Goal: Transaction & Acquisition: Purchase product/service

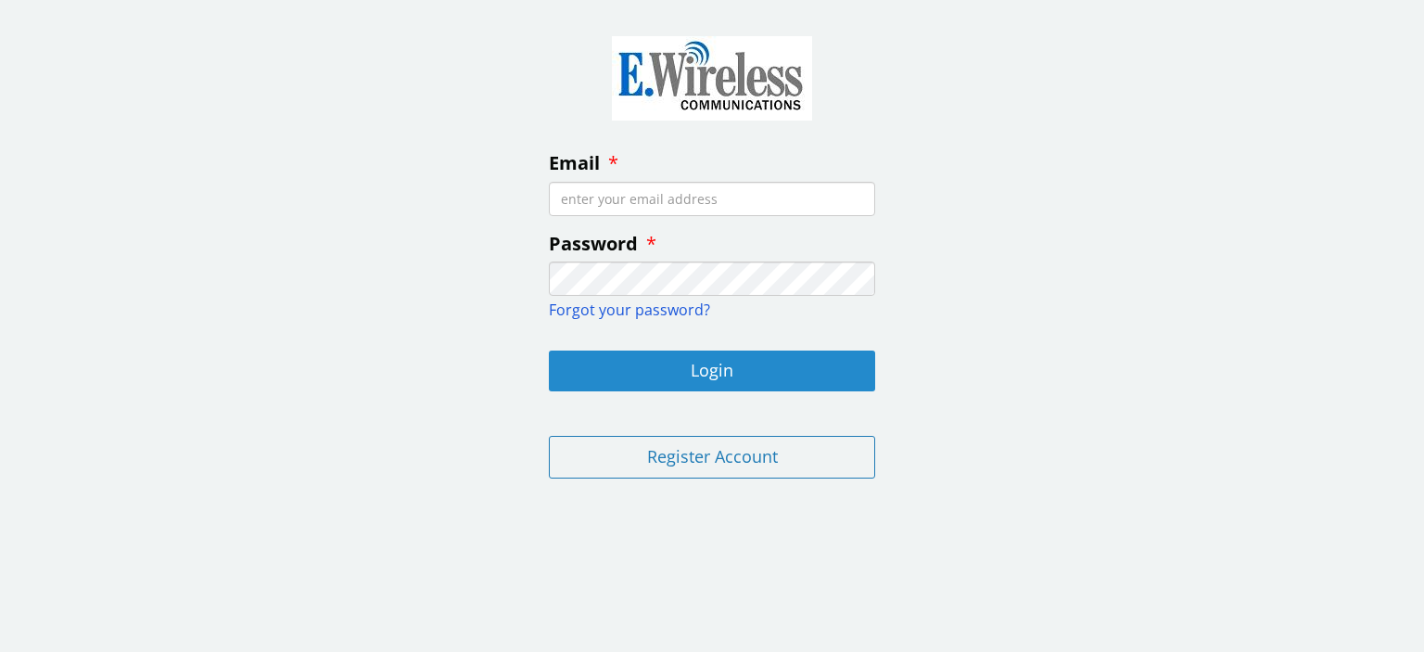
type input "[EMAIL_ADDRESS][DOMAIN_NAME]"
click at [679, 377] on button "Login" at bounding box center [712, 370] width 326 height 41
type input "[EMAIL_ADDRESS][DOMAIN_NAME]"
click at [708, 362] on button "Login" at bounding box center [712, 370] width 326 height 41
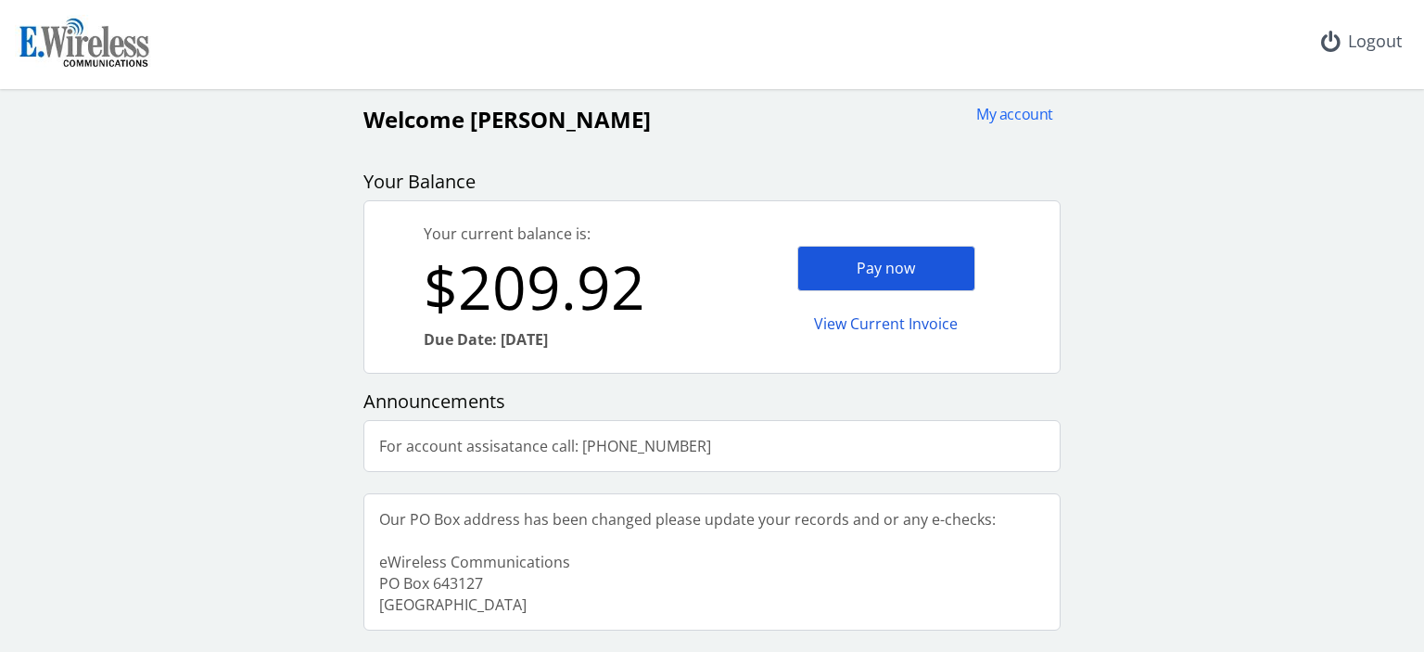
click at [894, 263] on div "Pay now" at bounding box center [886, 268] width 178 height 45
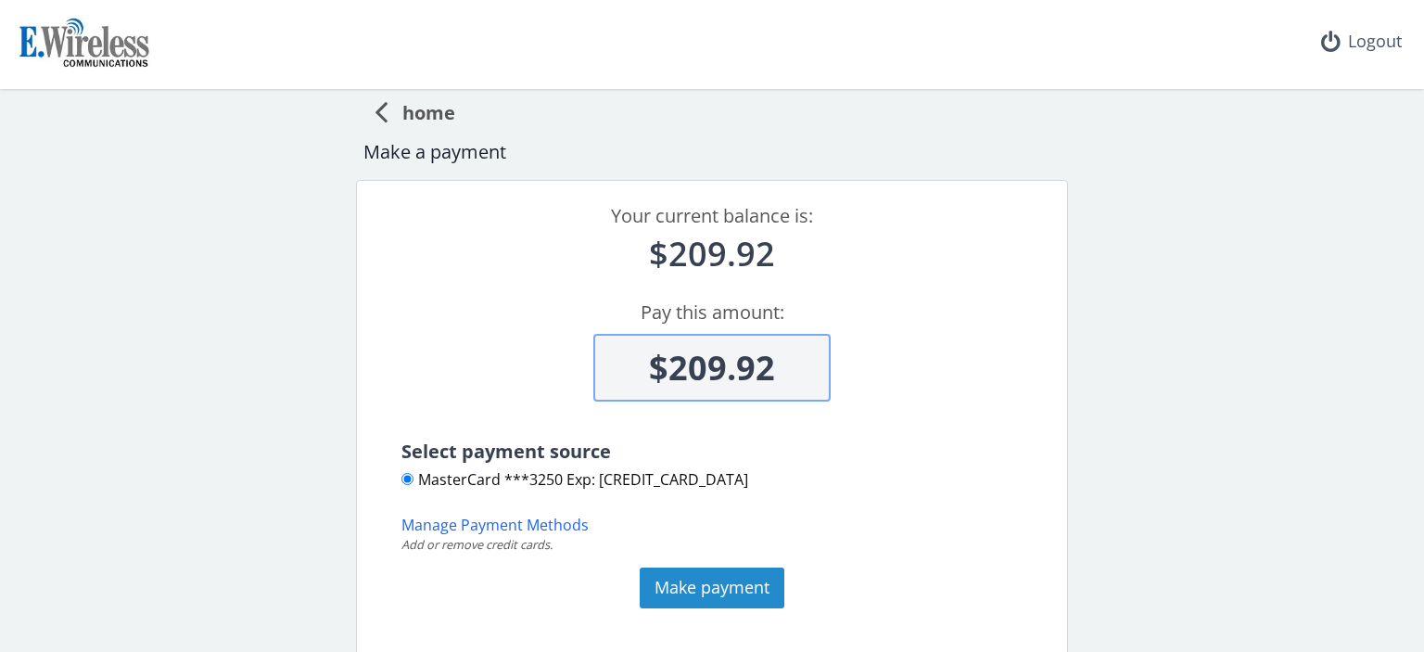
click at [698, 581] on button "Make payment" at bounding box center [712, 587] width 145 height 41
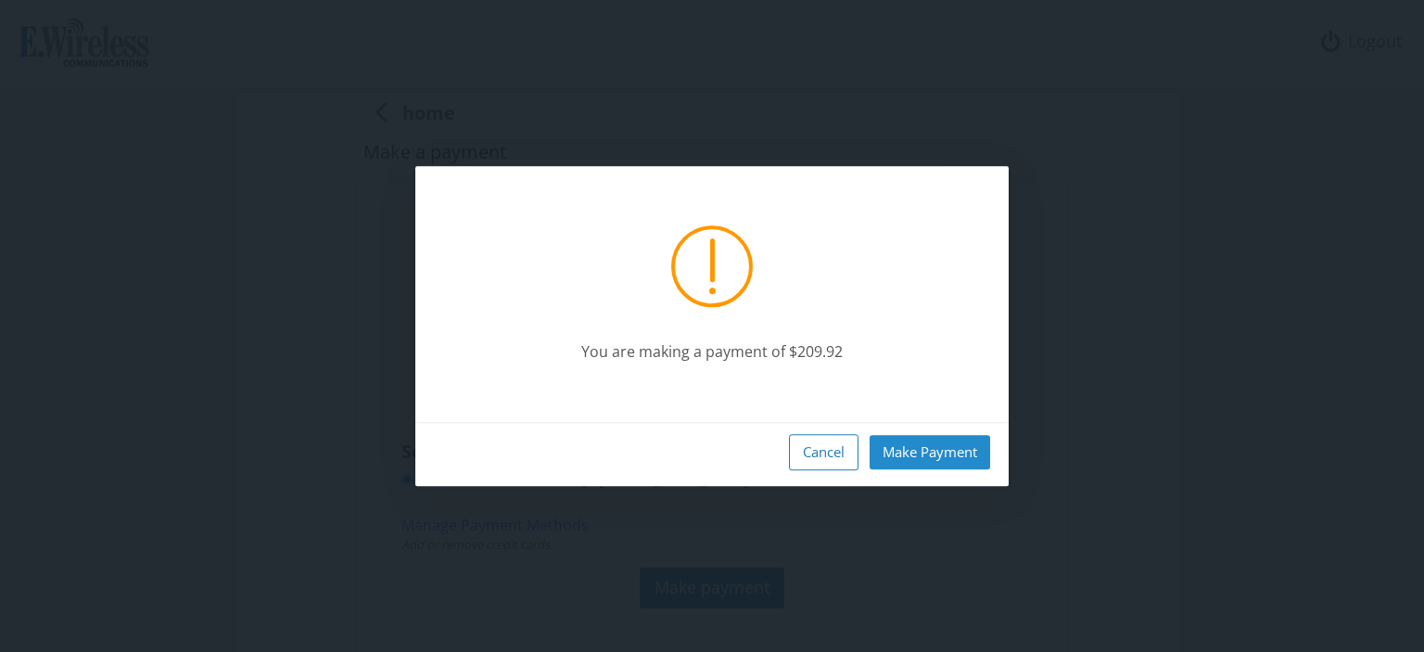
click at [946, 448] on button "Make Payment" at bounding box center [930, 452] width 121 height 34
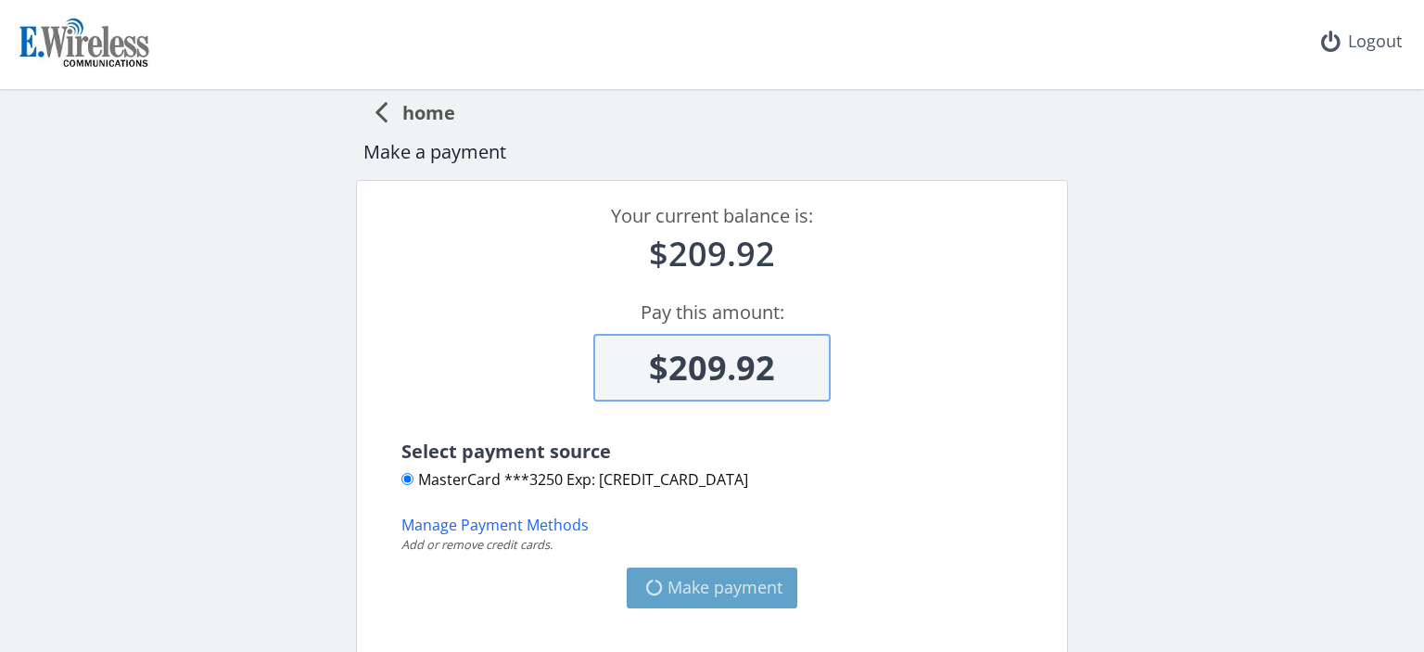
type input "$209.92"
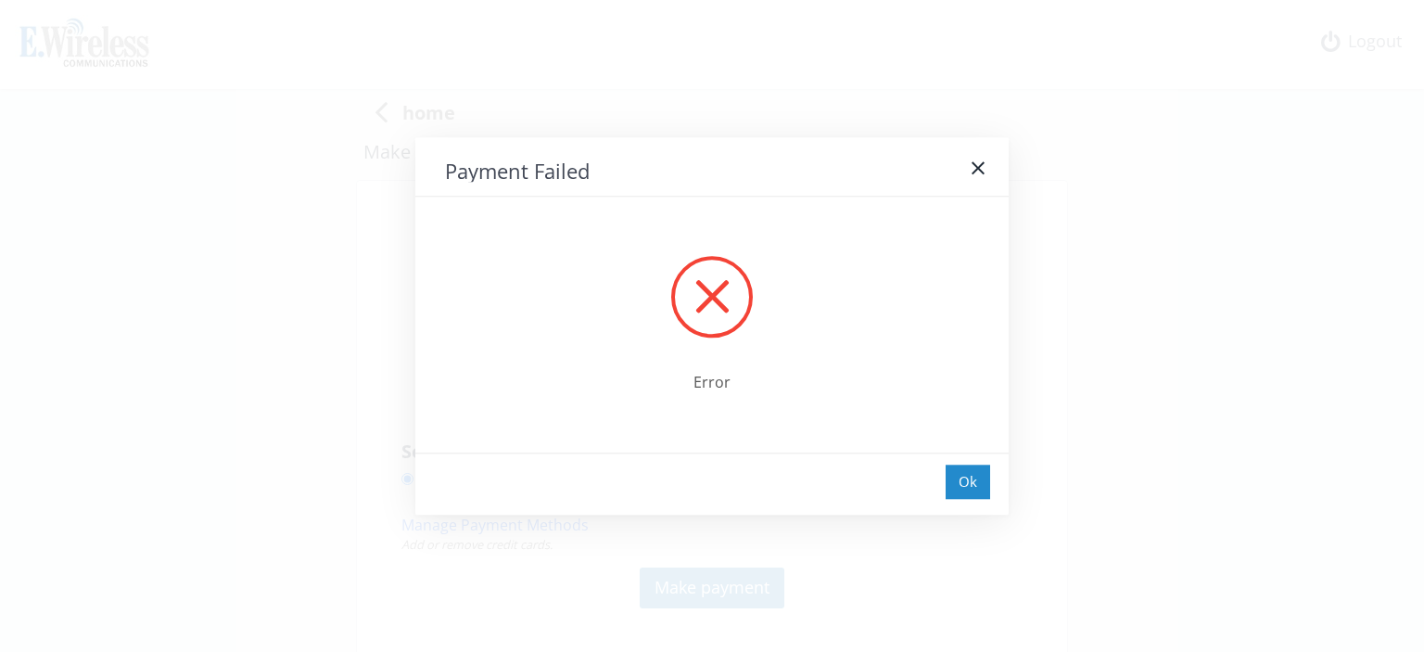
click at [979, 483] on div "Ok" at bounding box center [968, 481] width 44 height 34
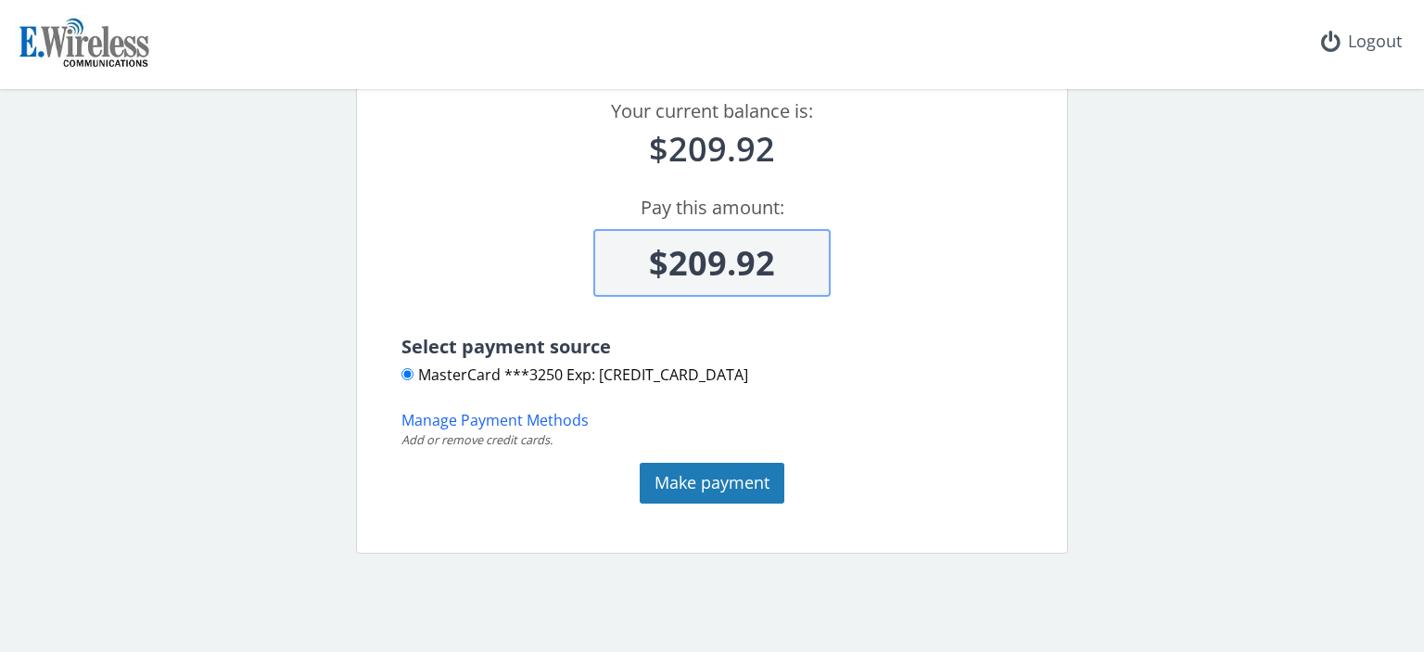
scroll to position [123, 0]
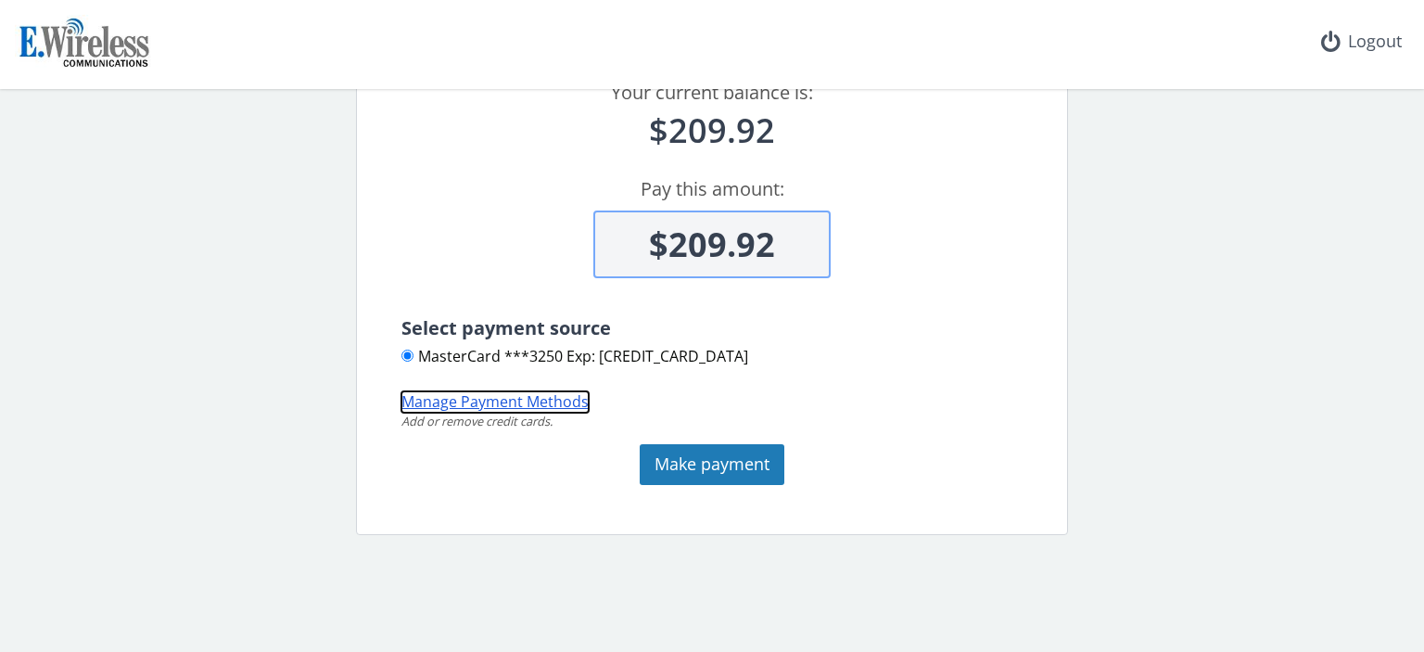
click at [478, 402] on button "Manage Payment Methods" at bounding box center [494, 401] width 187 height 21
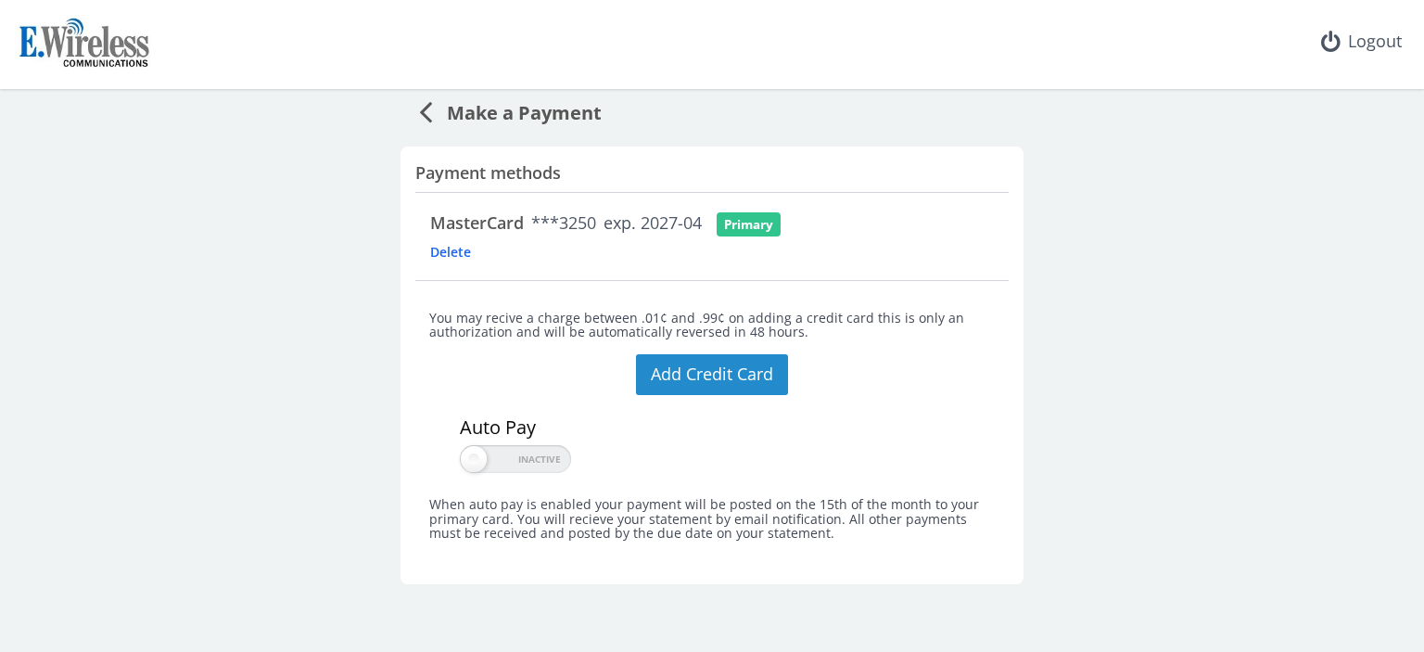
click at [735, 373] on button "Add Credit Card" at bounding box center [712, 374] width 152 height 41
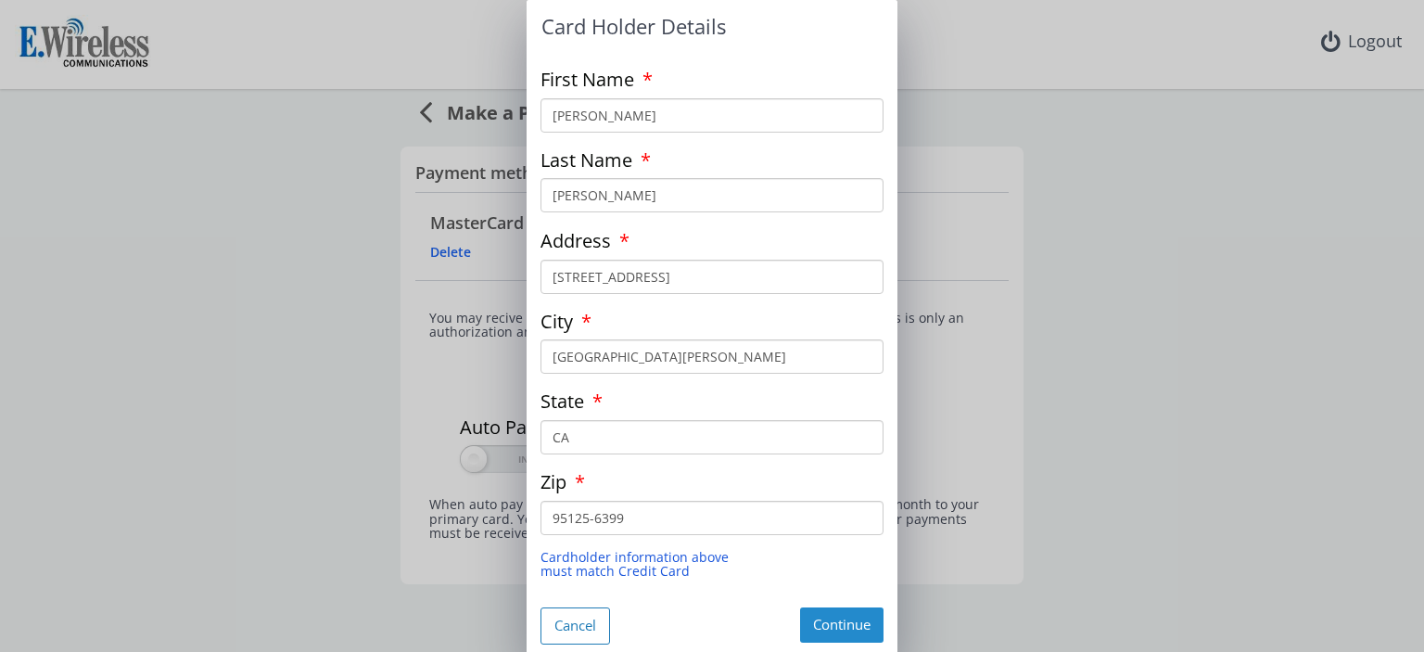
click at [811, 617] on button "Continue" at bounding box center [841, 624] width 83 height 34
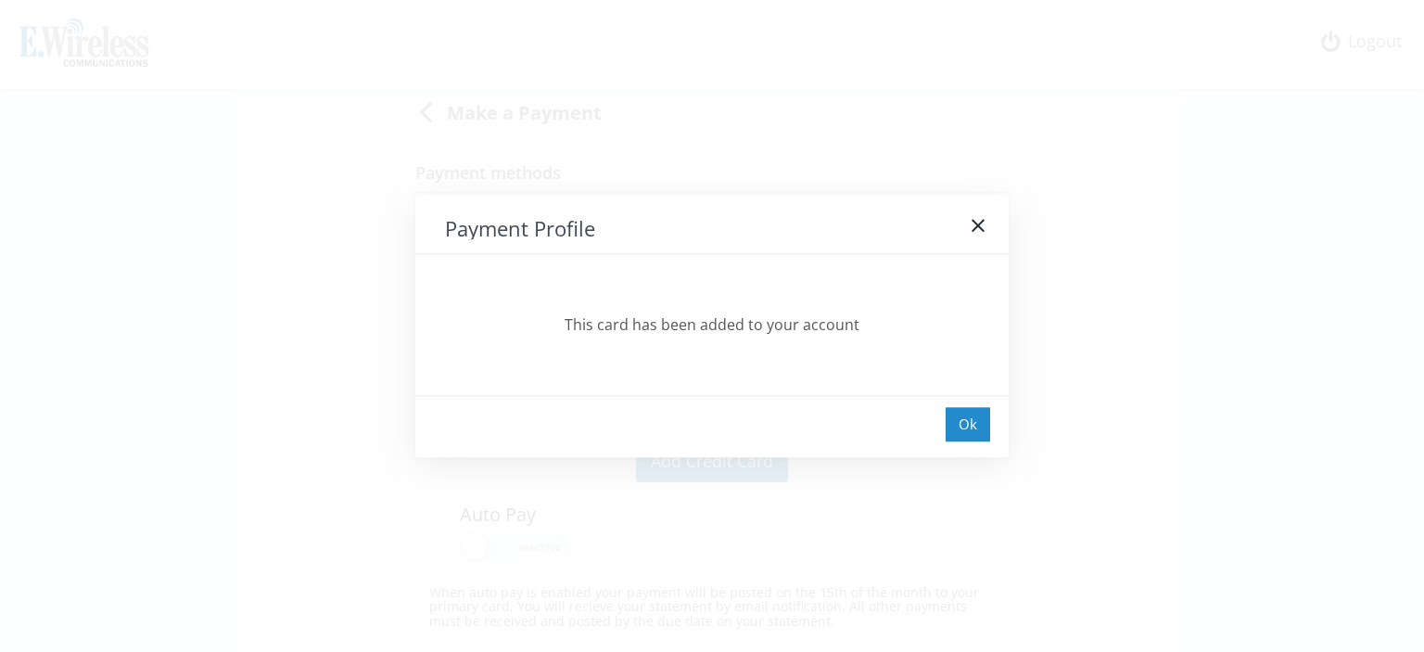
click at [970, 430] on div "Ok" at bounding box center [968, 424] width 44 height 34
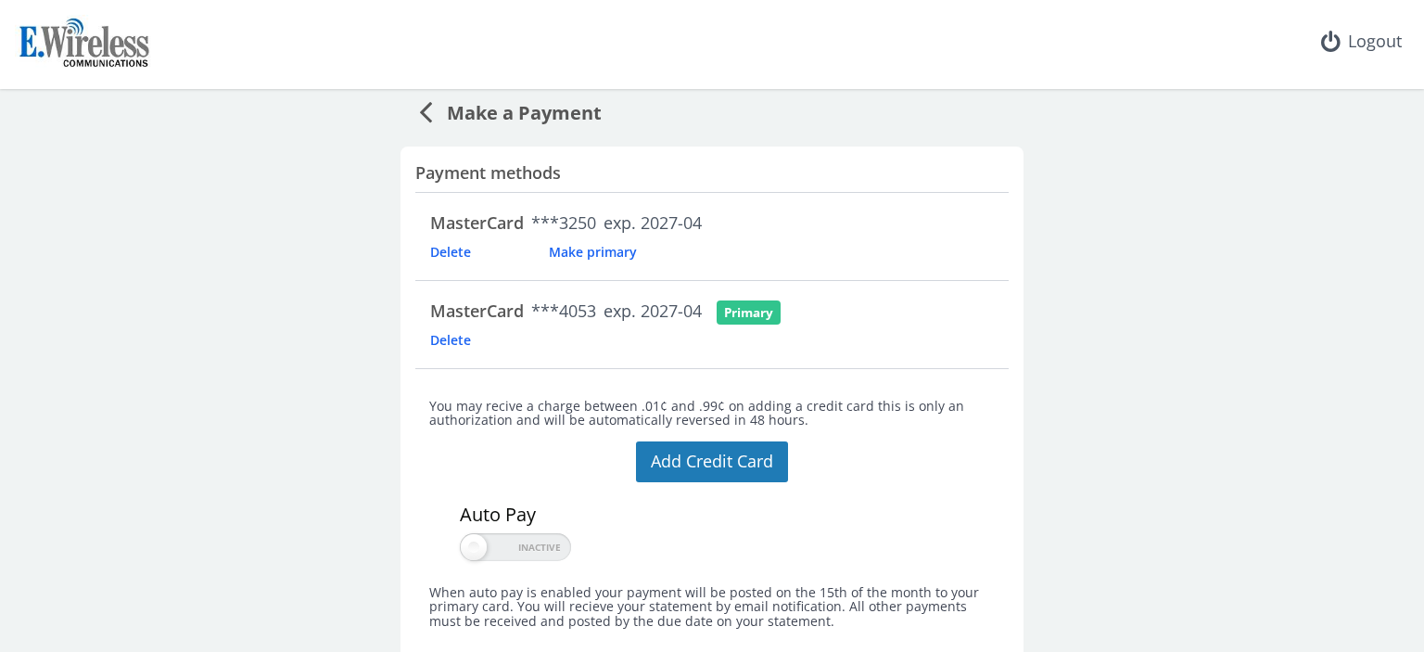
click at [452, 248] on span "Delete" at bounding box center [480, 252] width 100 height 18
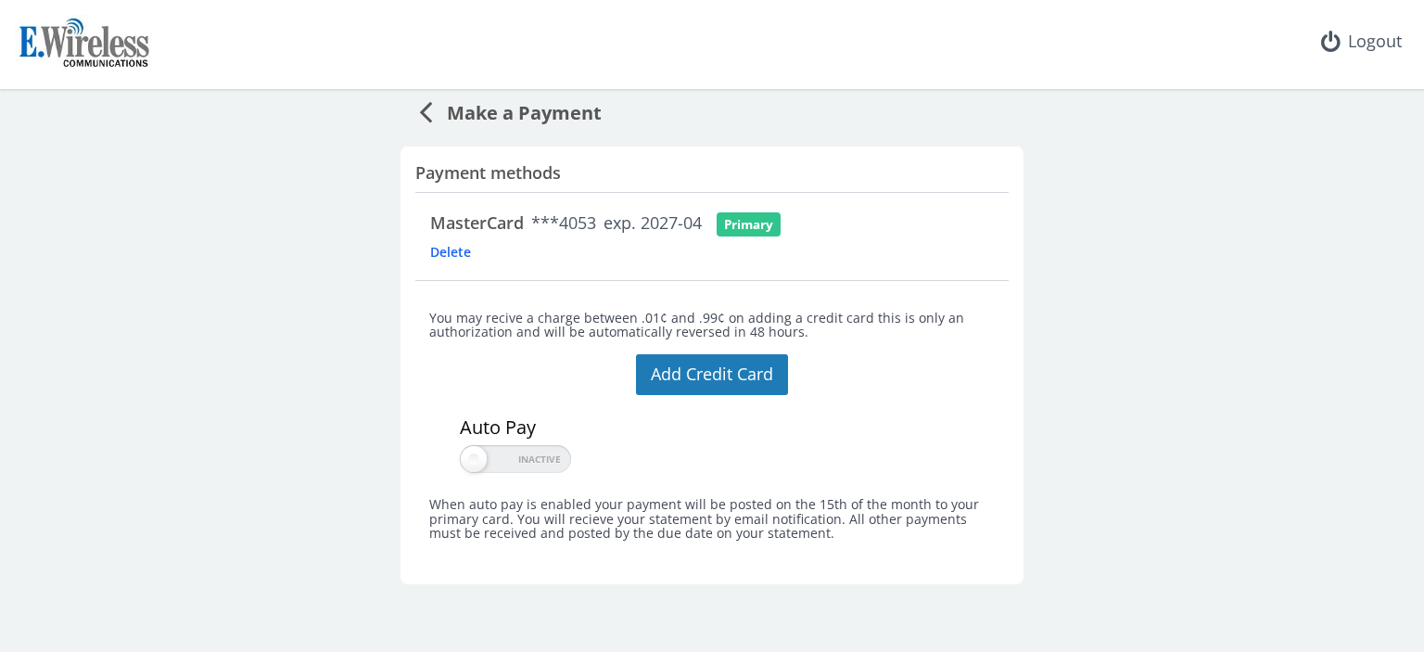
click at [960, 322] on h5 "You may recive a charge between .01¢ and .99¢ on adding a credit card this is o…" at bounding box center [711, 325] width 565 height 29
click at [437, 108] on span "Make a Payment" at bounding box center [517, 110] width 170 height 34
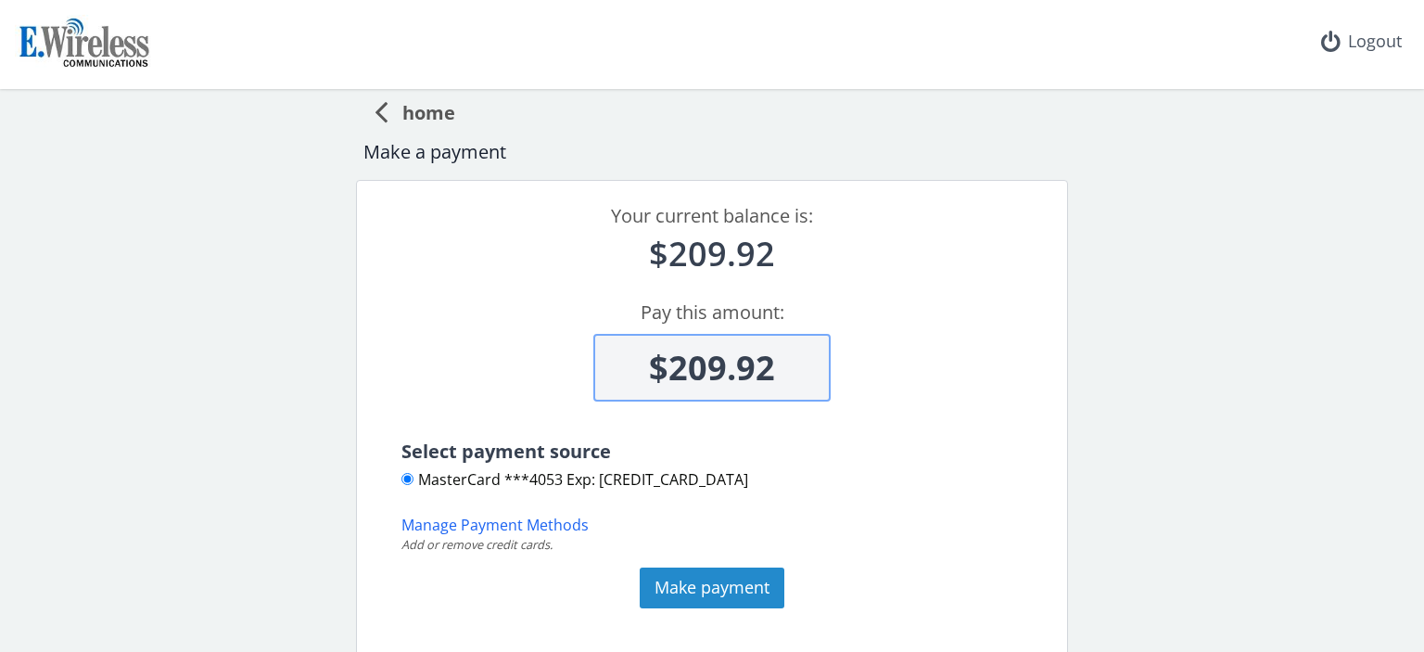
click at [717, 590] on button "Make payment" at bounding box center [712, 587] width 145 height 41
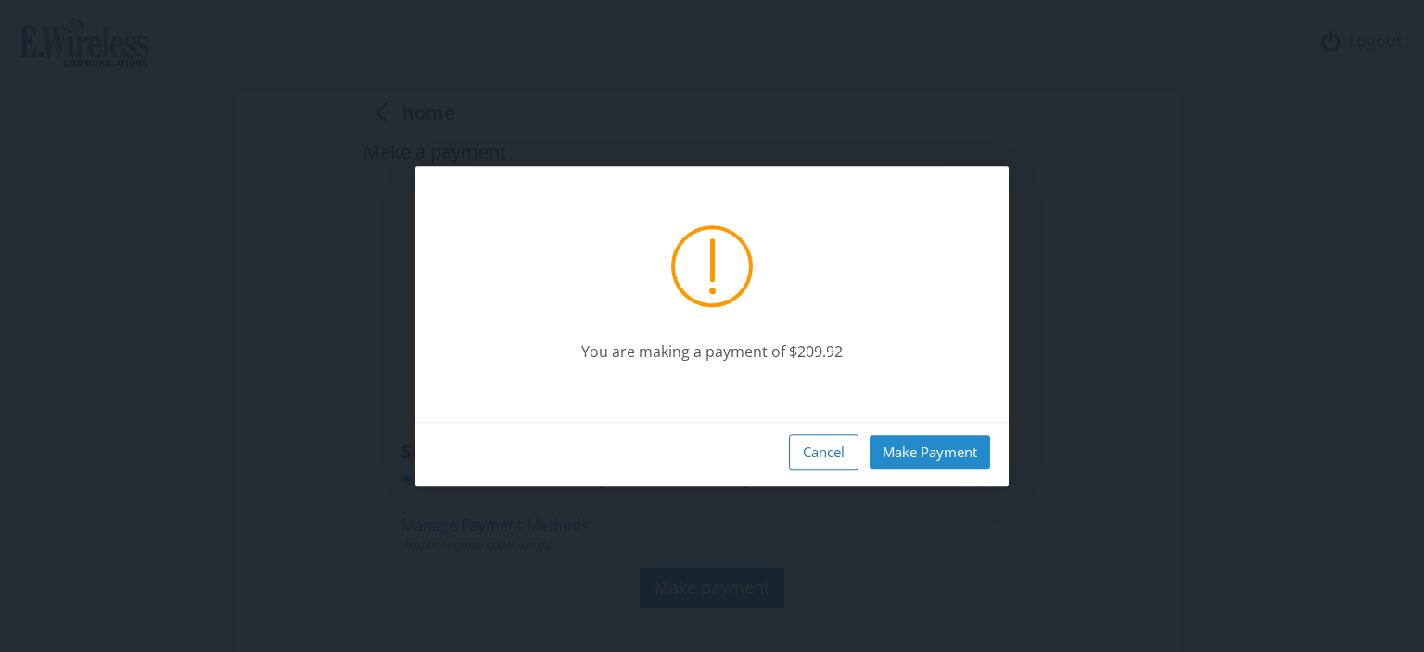
click at [968, 451] on button "Make Payment" at bounding box center [930, 452] width 121 height 34
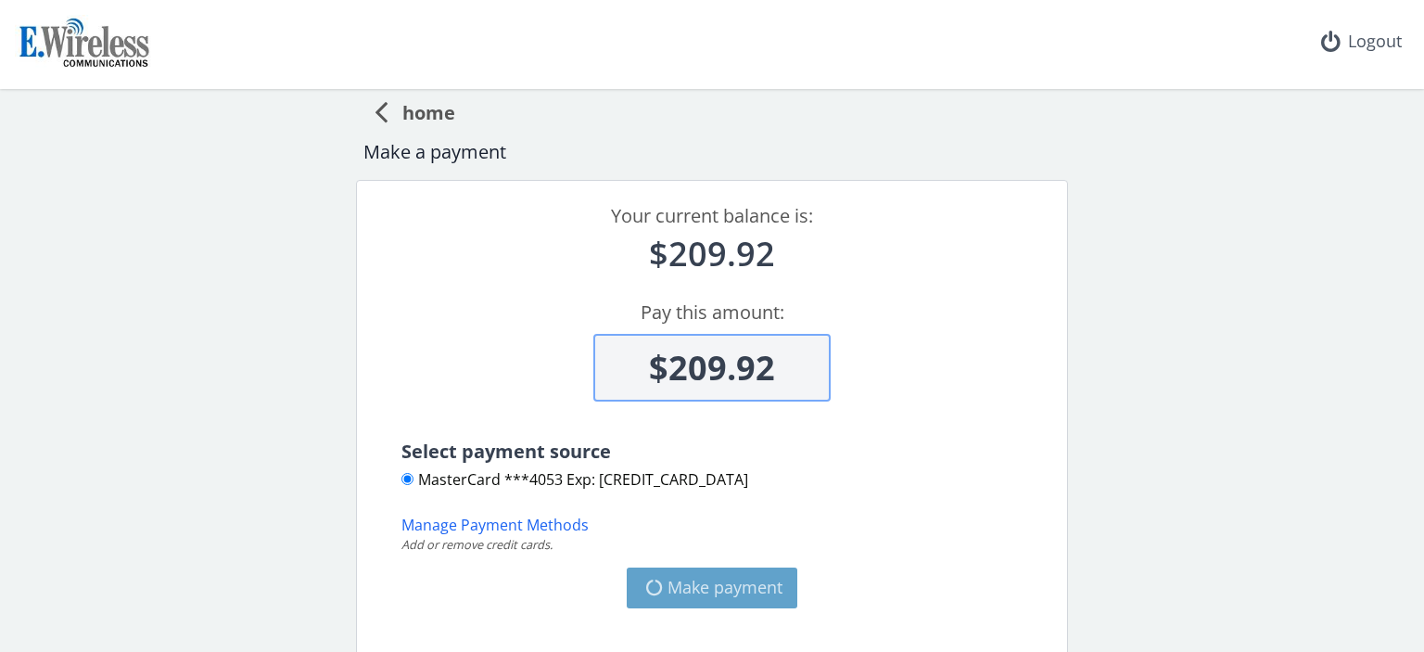
type input "$0"
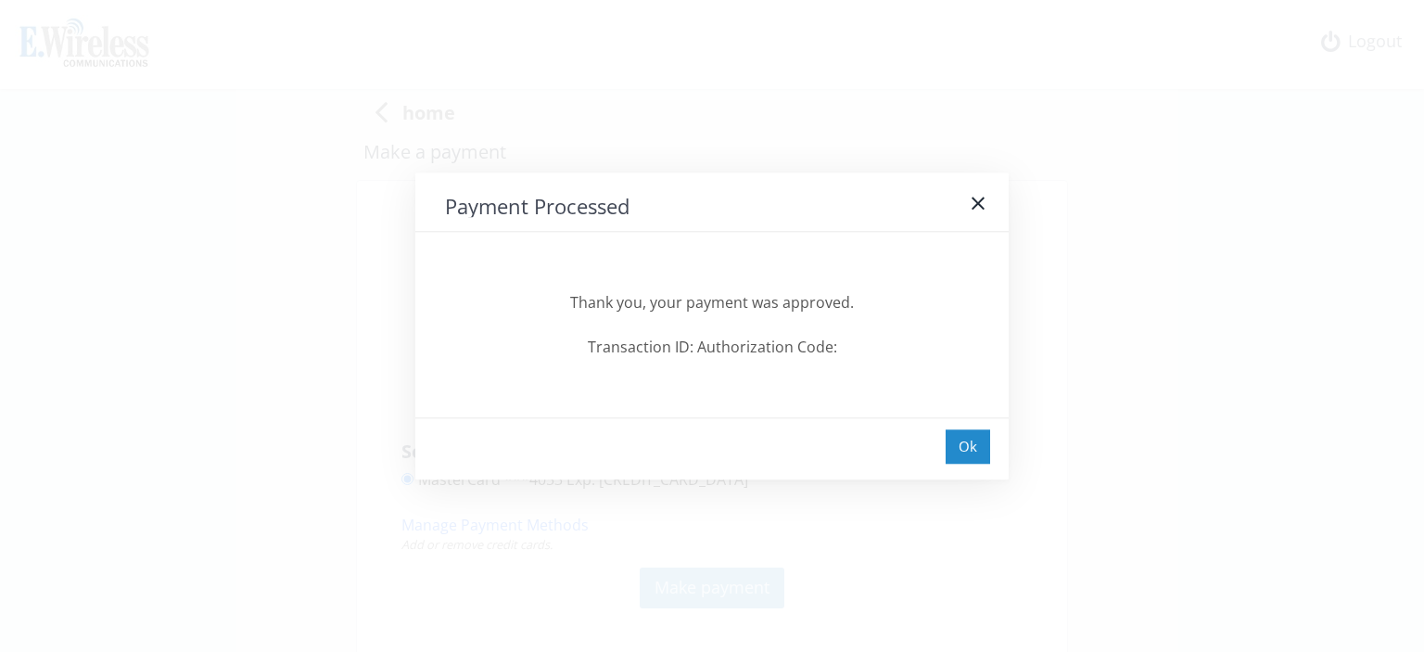
click at [984, 442] on div "Ok" at bounding box center [968, 446] width 44 height 34
